Goal: Task Accomplishment & Management: Complete application form

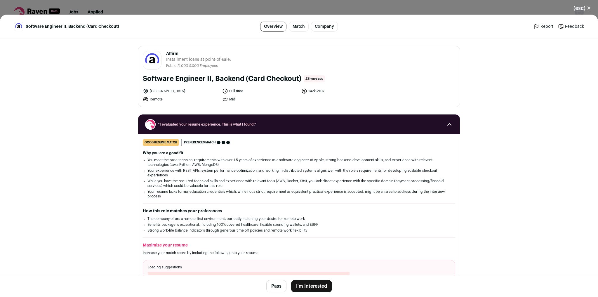
click at [316, 290] on button "I'm Interested" at bounding box center [311, 286] width 41 height 12
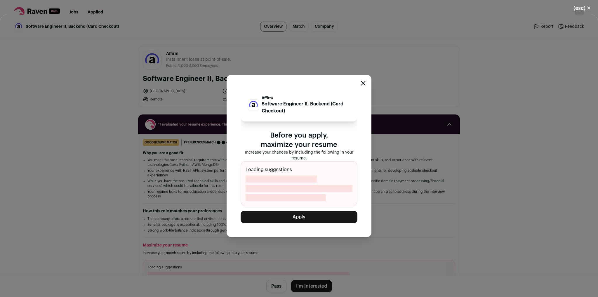
click at [304, 218] on button "Apply" at bounding box center [299, 217] width 117 height 12
